Goal: Task Accomplishment & Management: Manage account settings

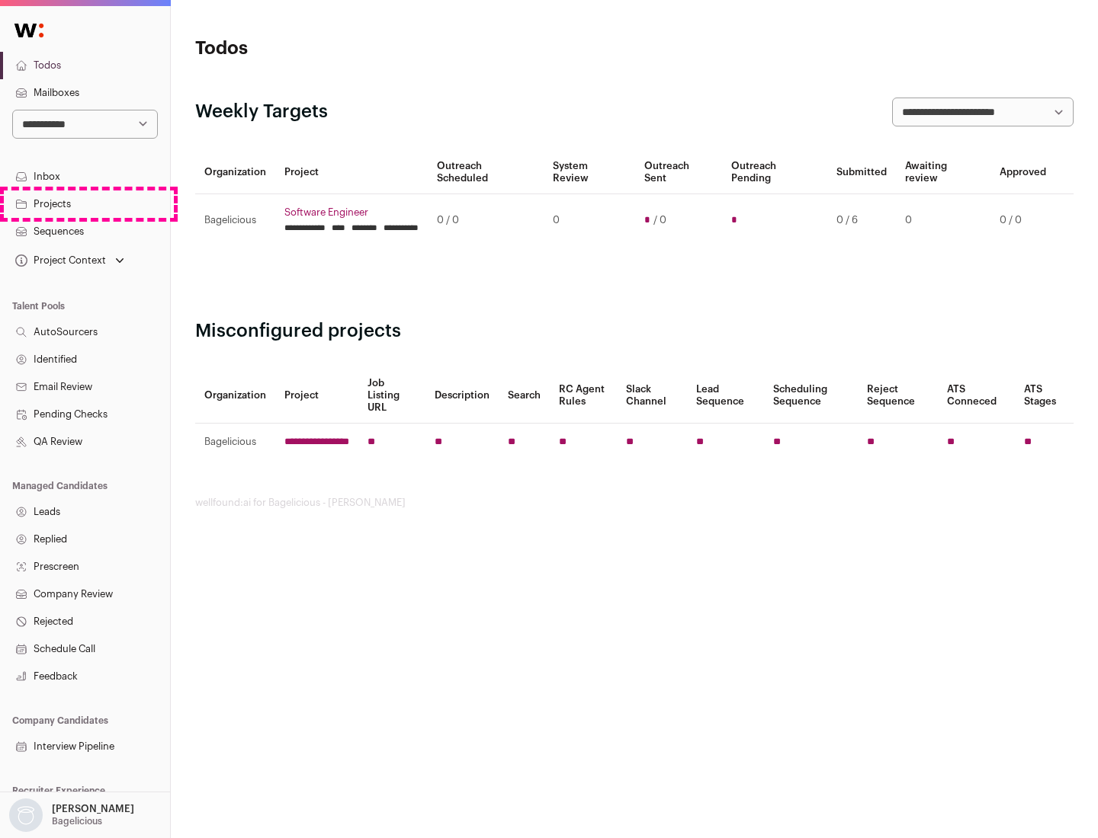
click at [85, 203] on link "Projects" at bounding box center [85, 204] width 170 height 27
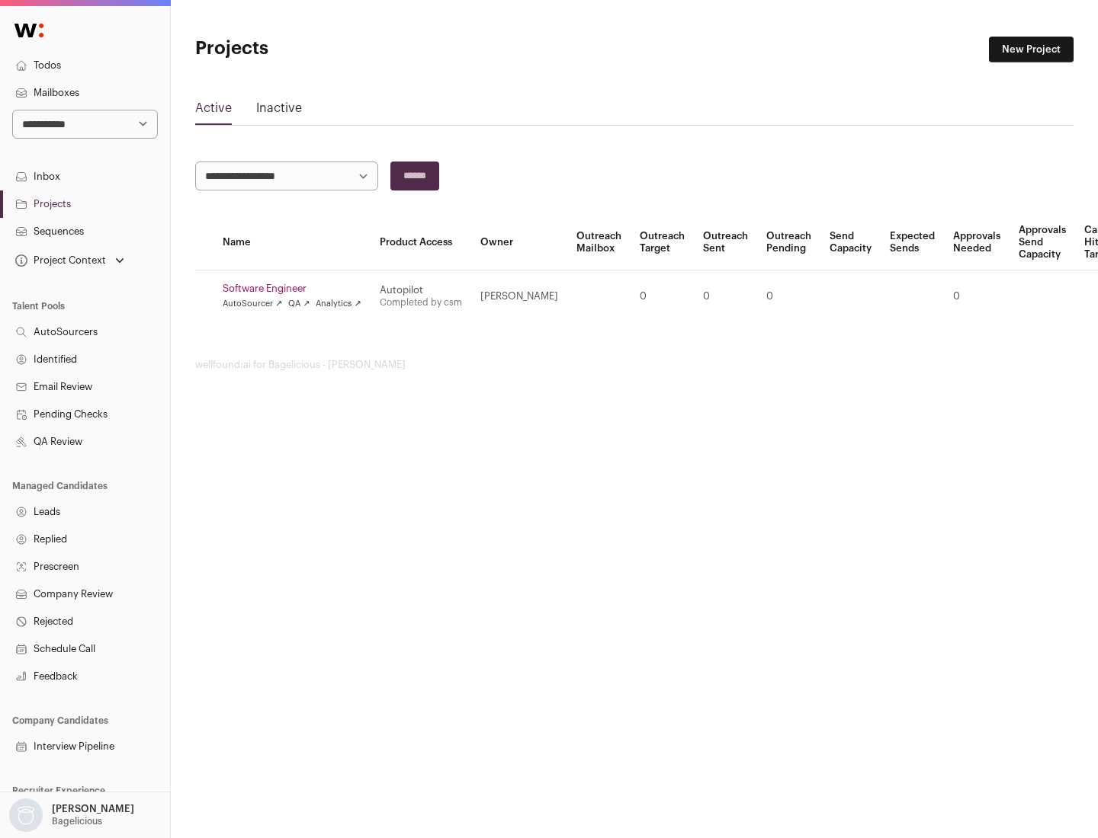
click at [296, 289] on link "Software Engineer" at bounding box center [292, 289] width 139 height 12
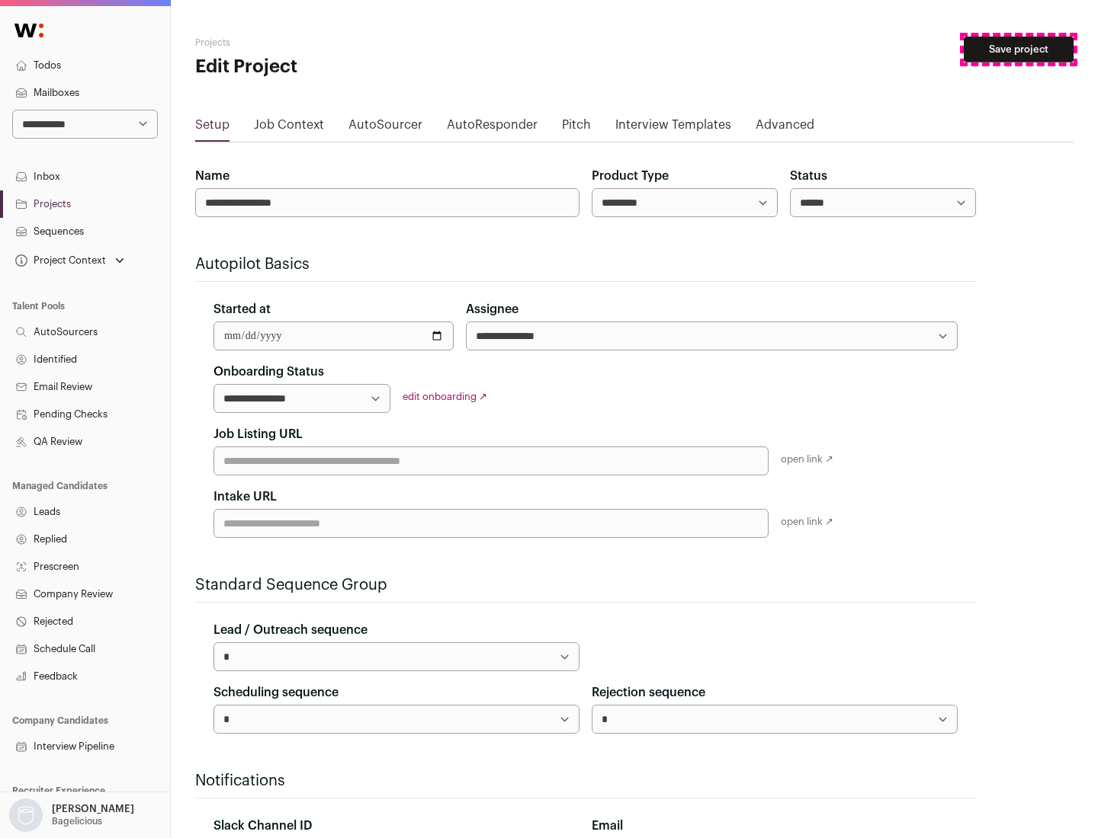
click at [1018, 50] on button "Save project" at bounding box center [1018, 50] width 110 height 26
